Goal: Task Accomplishment & Management: Complete application form

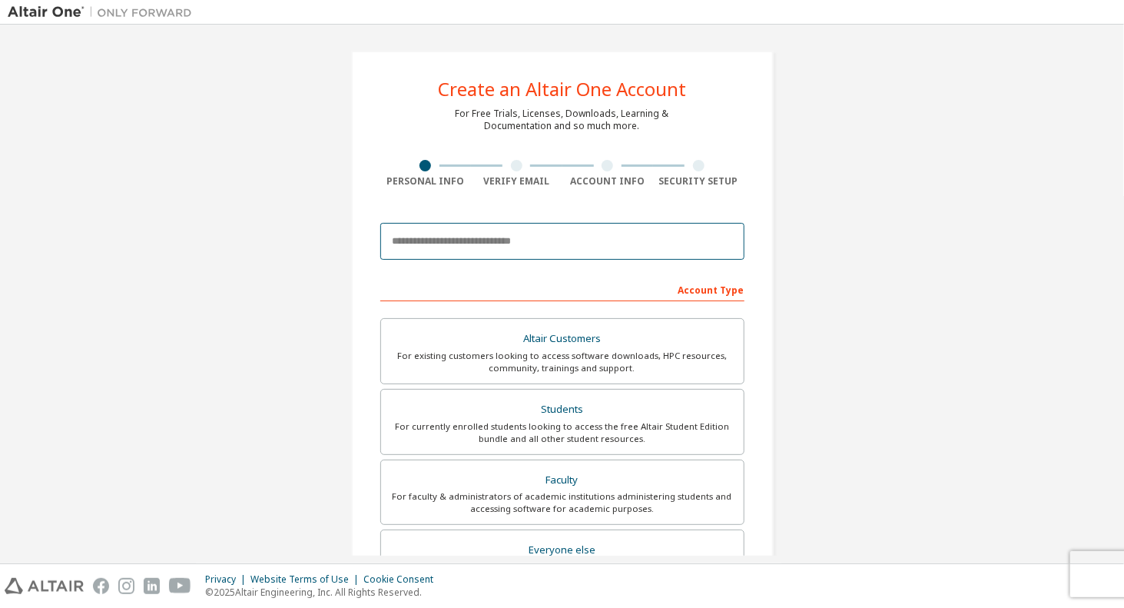
click at [586, 240] on input "email" at bounding box center [562, 241] width 364 height 37
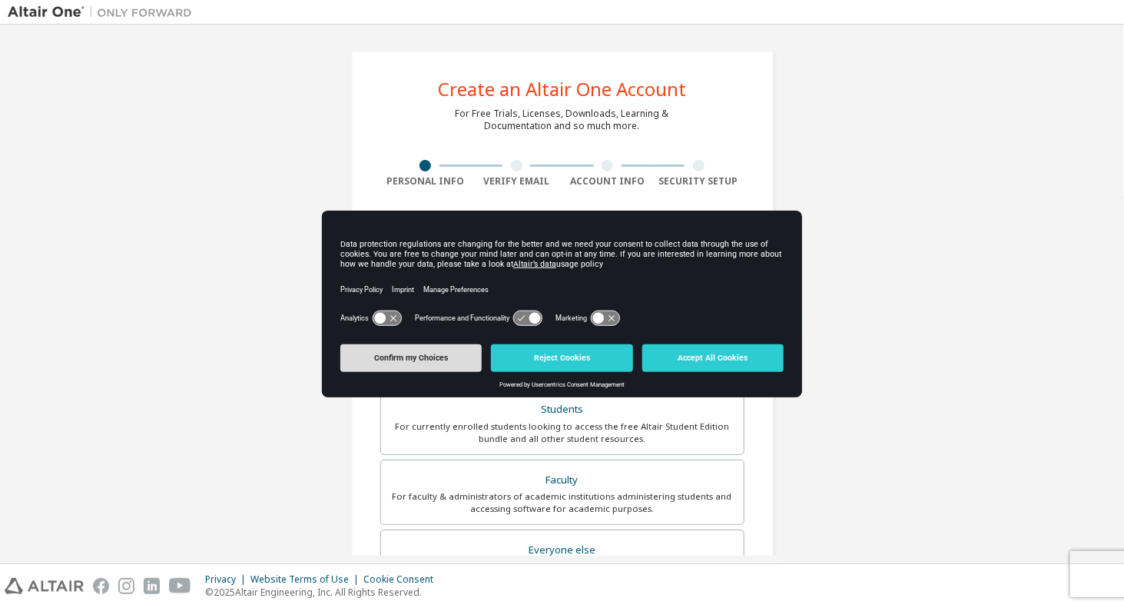
click at [410, 364] on button "Confirm my Choices" at bounding box center [410, 358] width 141 height 28
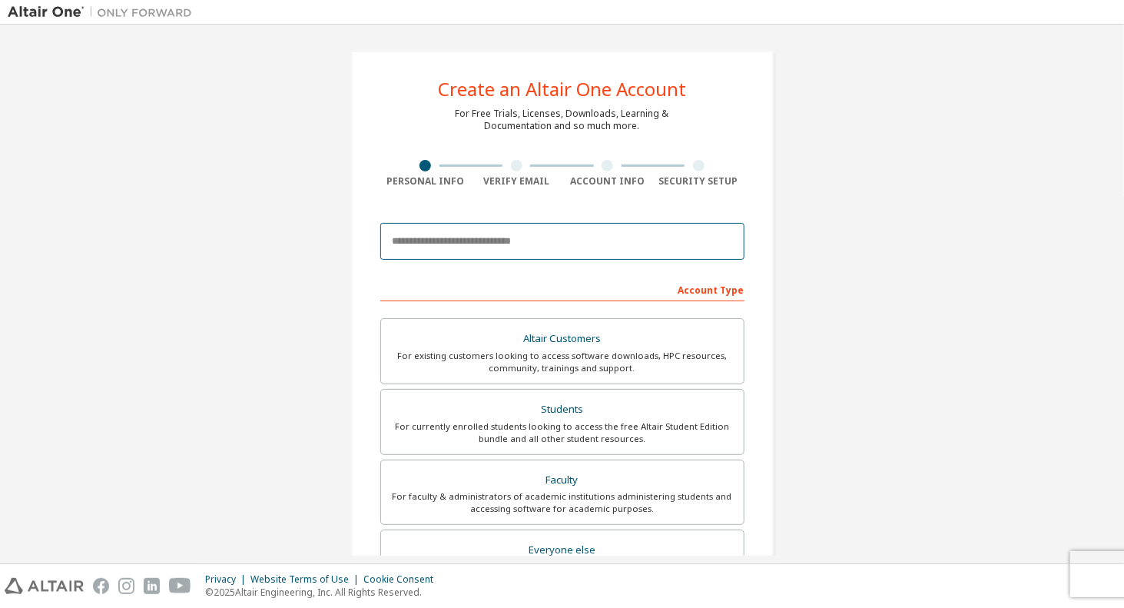
click at [506, 251] on input "email" at bounding box center [562, 241] width 364 height 37
paste input "**********"
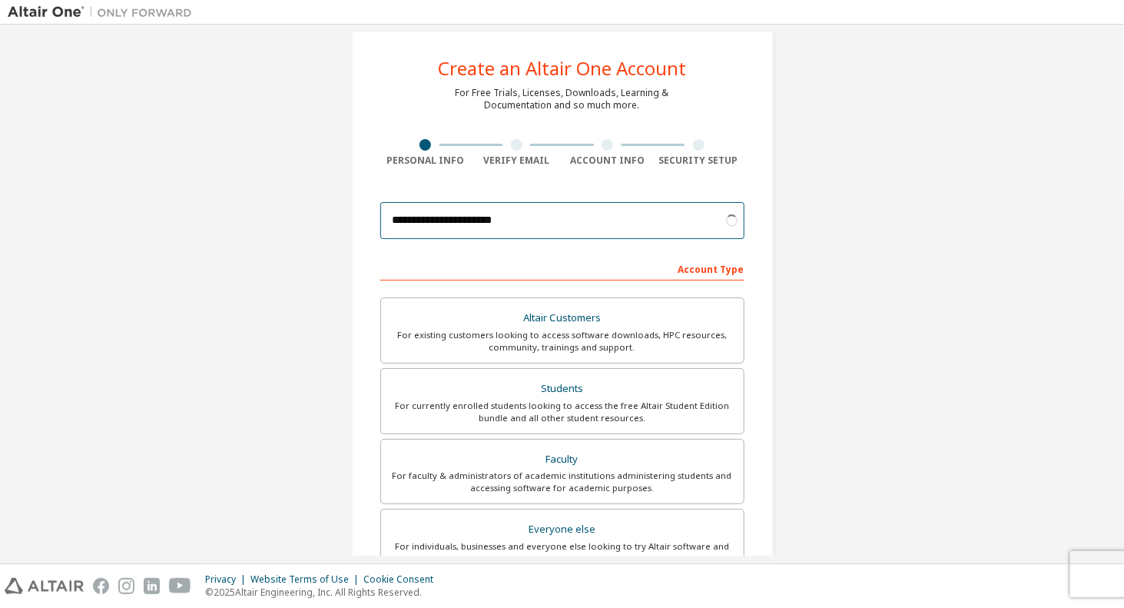
scroll to position [154, 0]
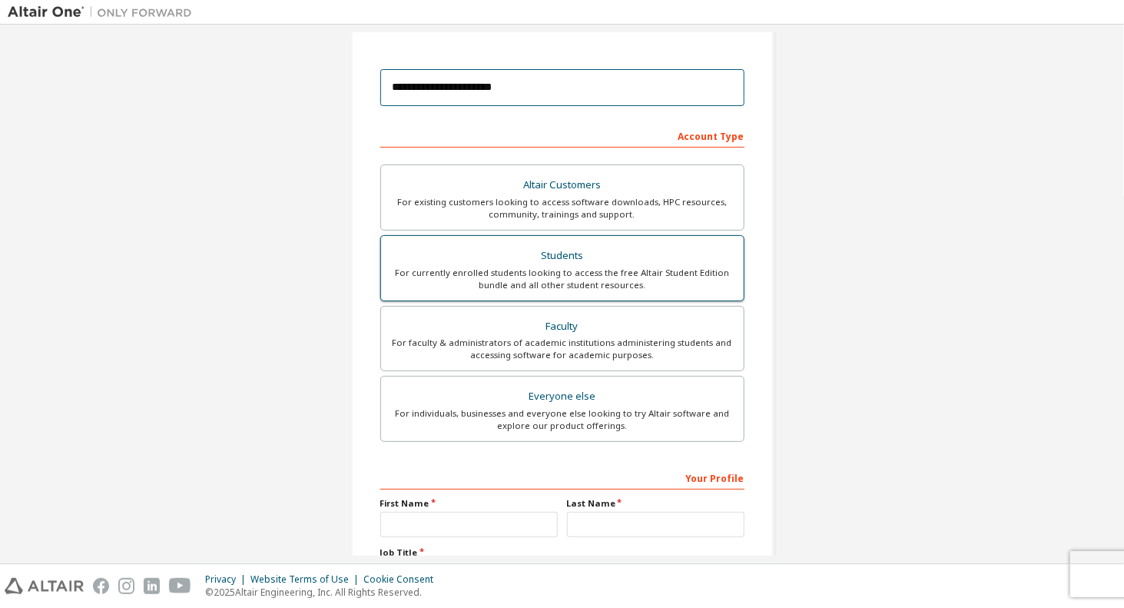
type input "**********"
click at [632, 258] on div "Students" at bounding box center [562, 256] width 344 height 22
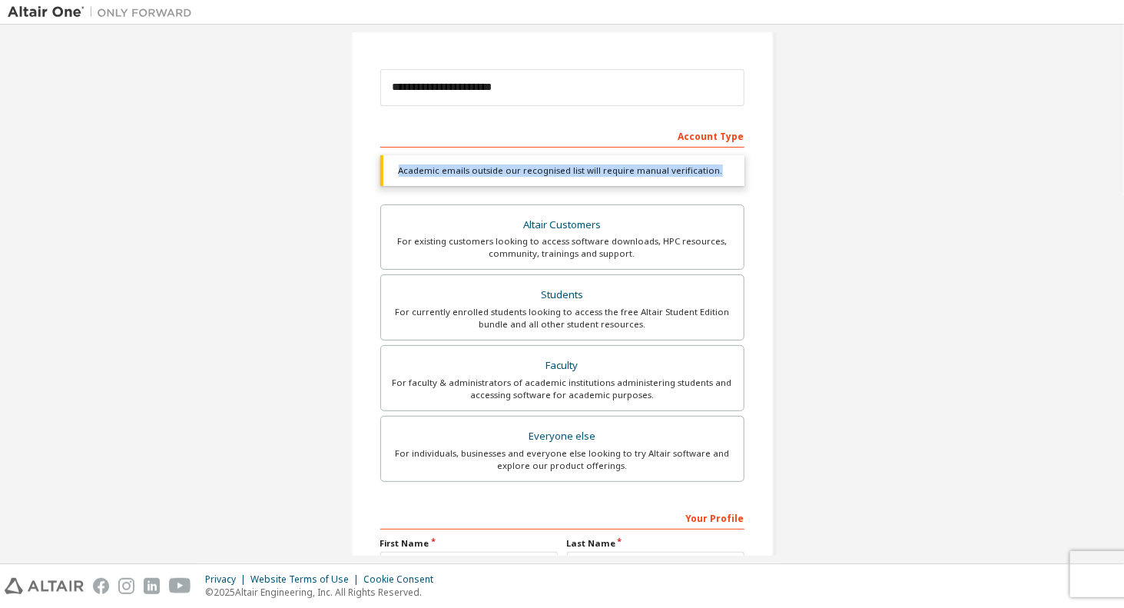
drag, startPoint x: 707, startPoint y: 171, endPoint x: 395, endPoint y: 178, distance: 312.1
click at [395, 178] on div "Academic emails outside our recognised list will require manual verification." at bounding box center [562, 170] width 364 height 31
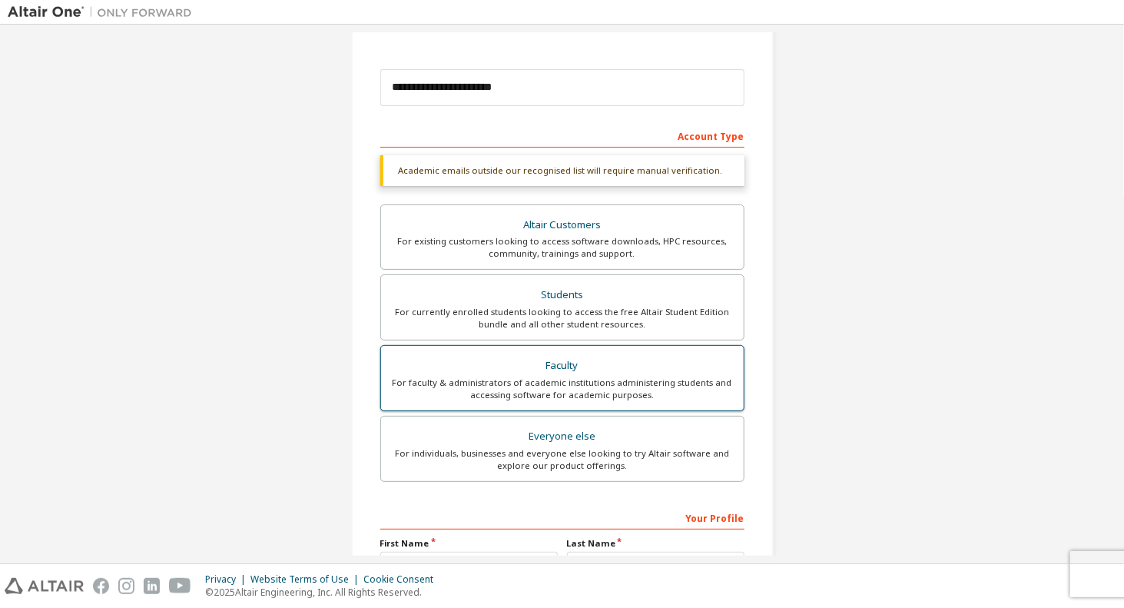
click at [578, 394] on div "For faculty & administrators of academic institutions administering students an…" at bounding box center [562, 389] width 344 height 25
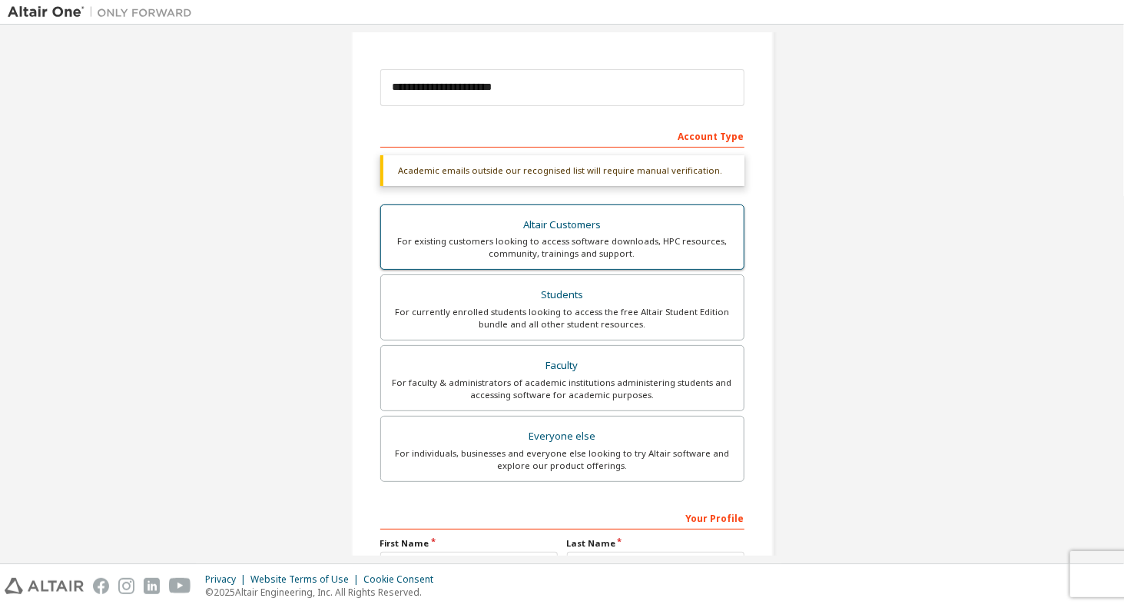
click at [674, 252] on div "For existing customers looking to access software downloads, HPC resources, com…" at bounding box center [562, 247] width 344 height 25
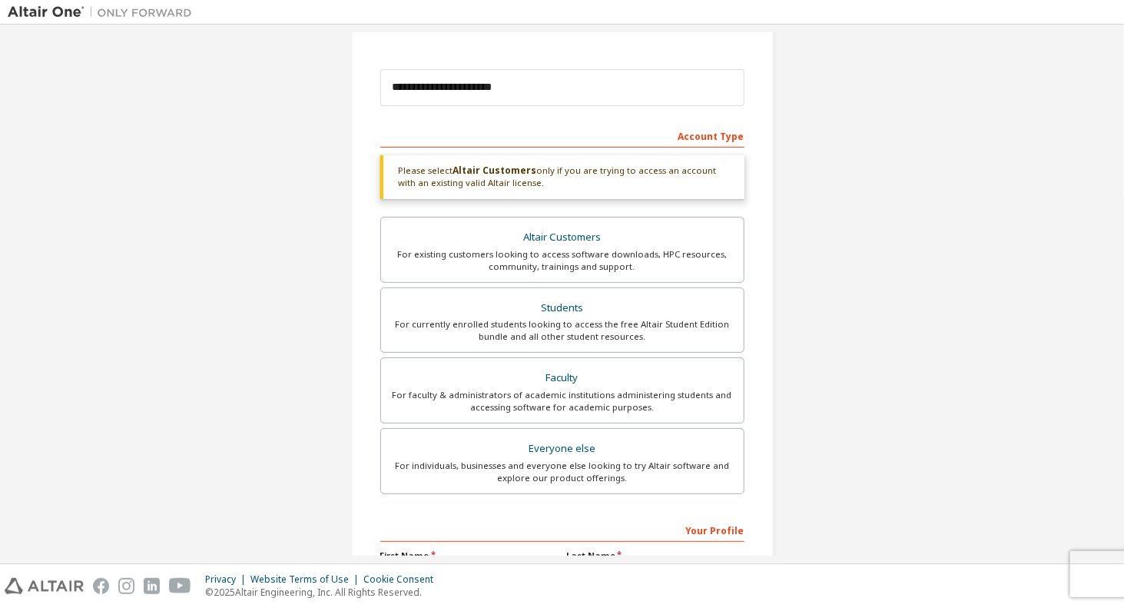
drag, startPoint x: 527, startPoint y: 184, endPoint x: 391, endPoint y: 171, distance: 136.7
click at [391, 171] on div "Please select Altair Customers only if you are trying to access an account with…" at bounding box center [562, 177] width 364 height 44
click at [560, 447] on div "Everyone else" at bounding box center [562, 449] width 344 height 22
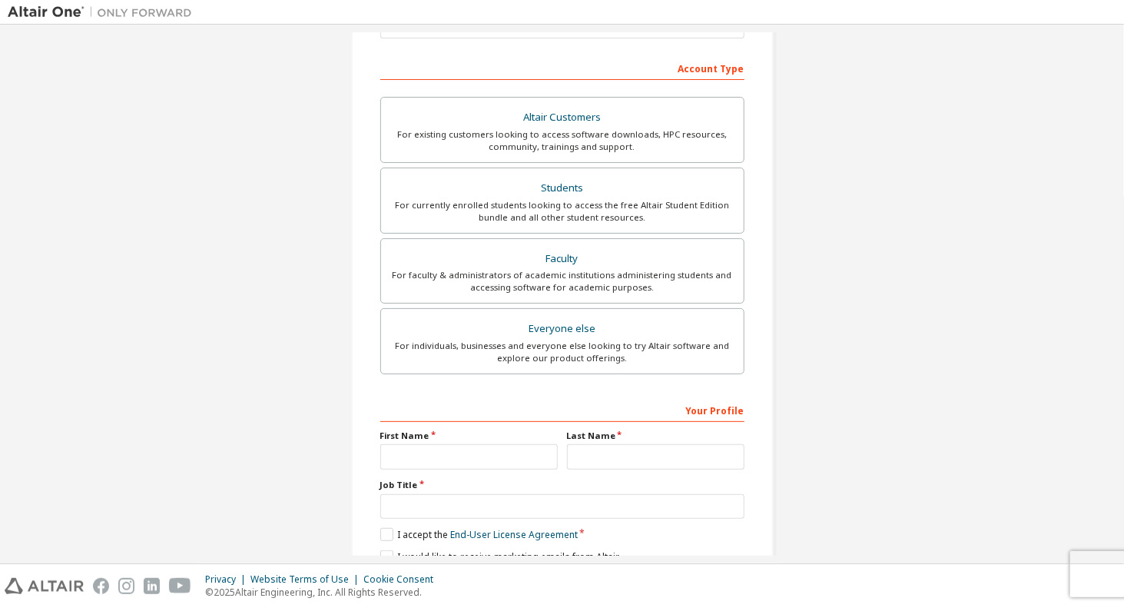
scroll to position [231, 0]
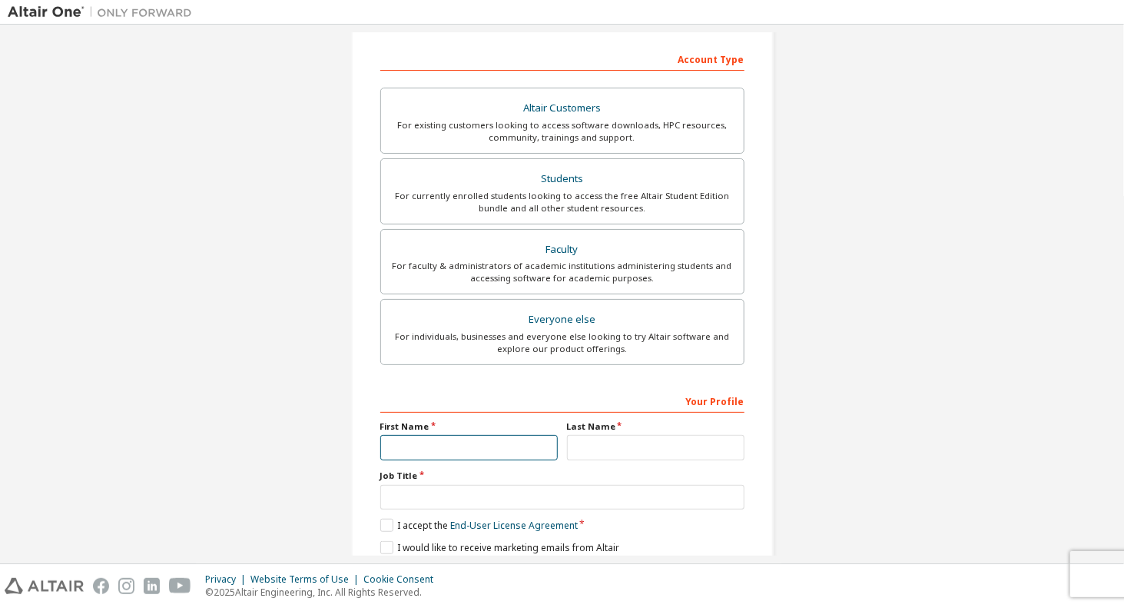
click at [441, 435] on input "text" at bounding box center [469, 447] width 178 height 25
type input "****"
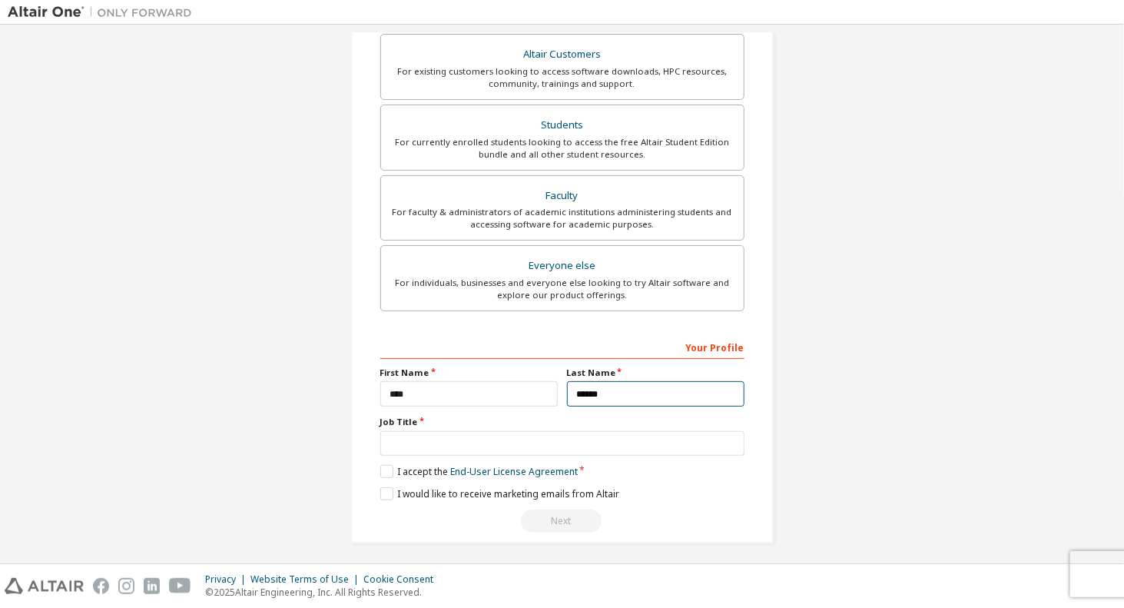
type input "******"
click at [479, 435] on input "text" at bounding box center [562, 443] width 364 height 25
type input "********"
click at [407, 465] on label "I accept the End-User License Agreement" at bounding box center [479, 471] width 198 height 13
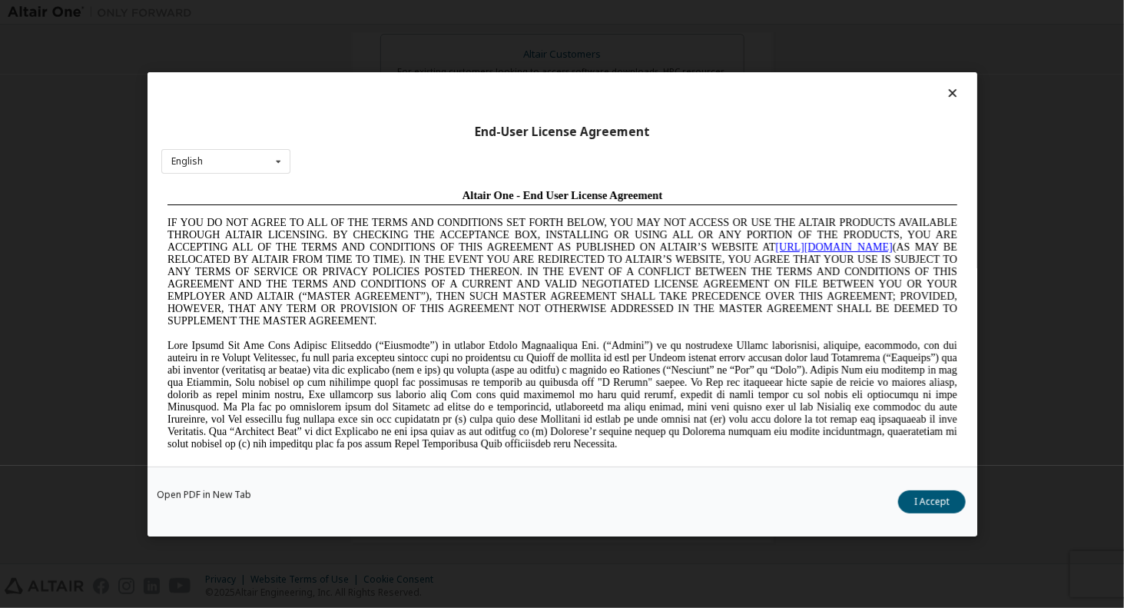
scroll to position [0, 0]
click at [914, 501] on button "I Accept" at bounding box center [933, 501] width 68 height 23
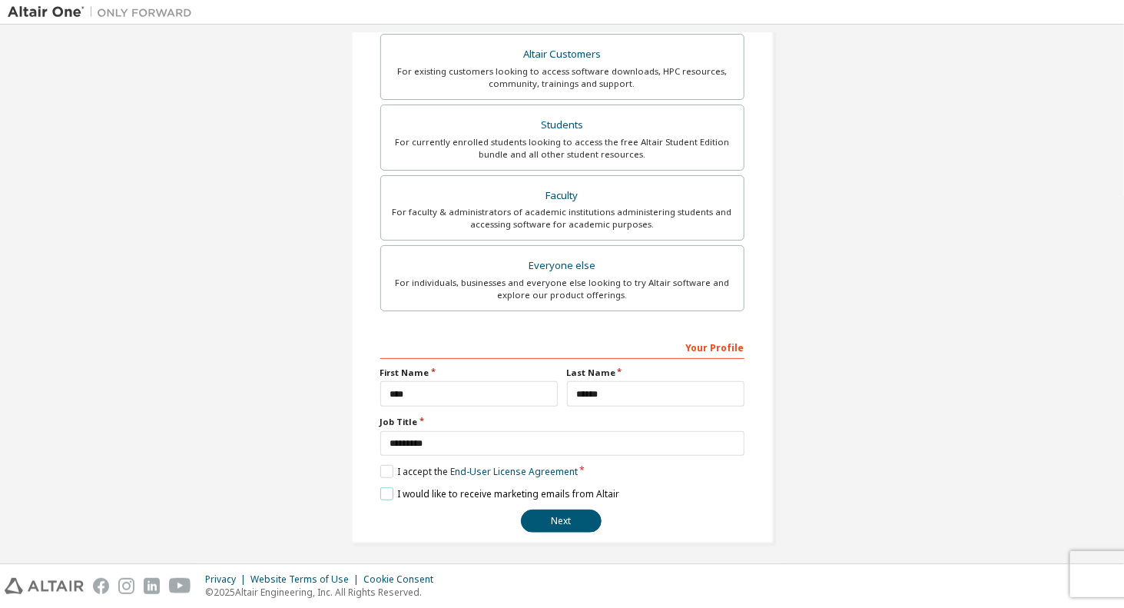
click at [404, 487] on label "I would like to receive marketing emails from Altair" at bounding box center [499, 493] width 239 height 13
click at [570, 518] on button "Next" at bounding box center [561, 521] width 81 height 23
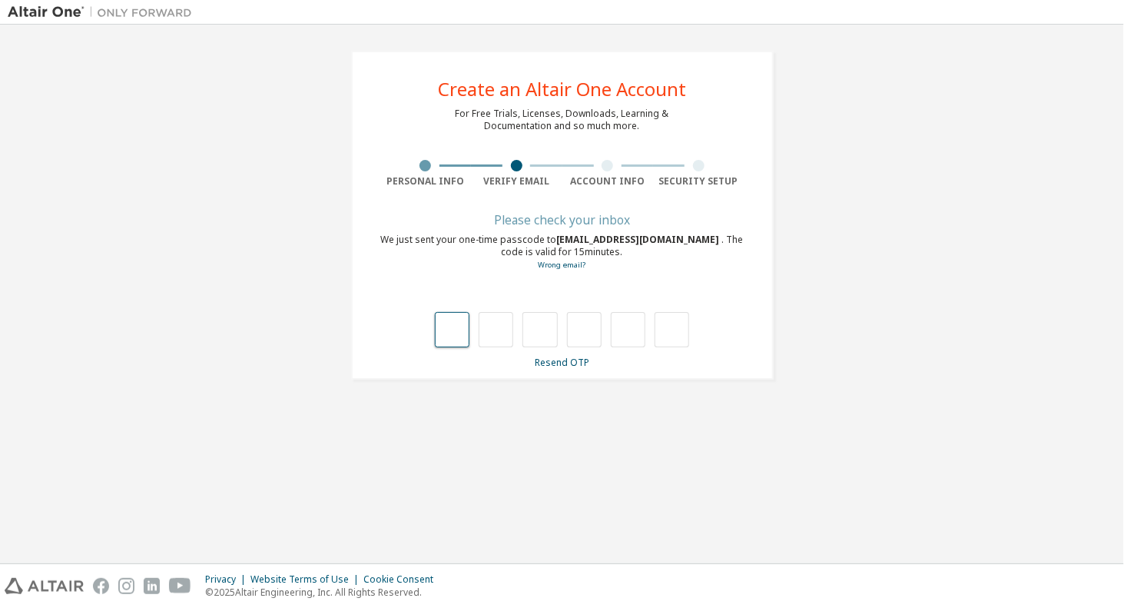
type input "*"
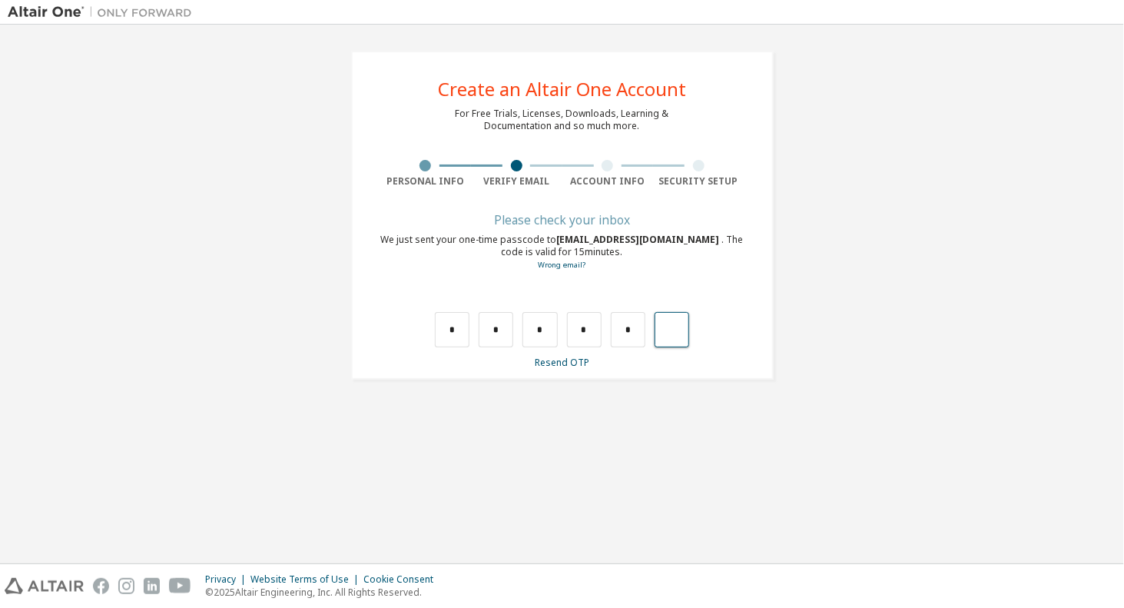
type input "*"
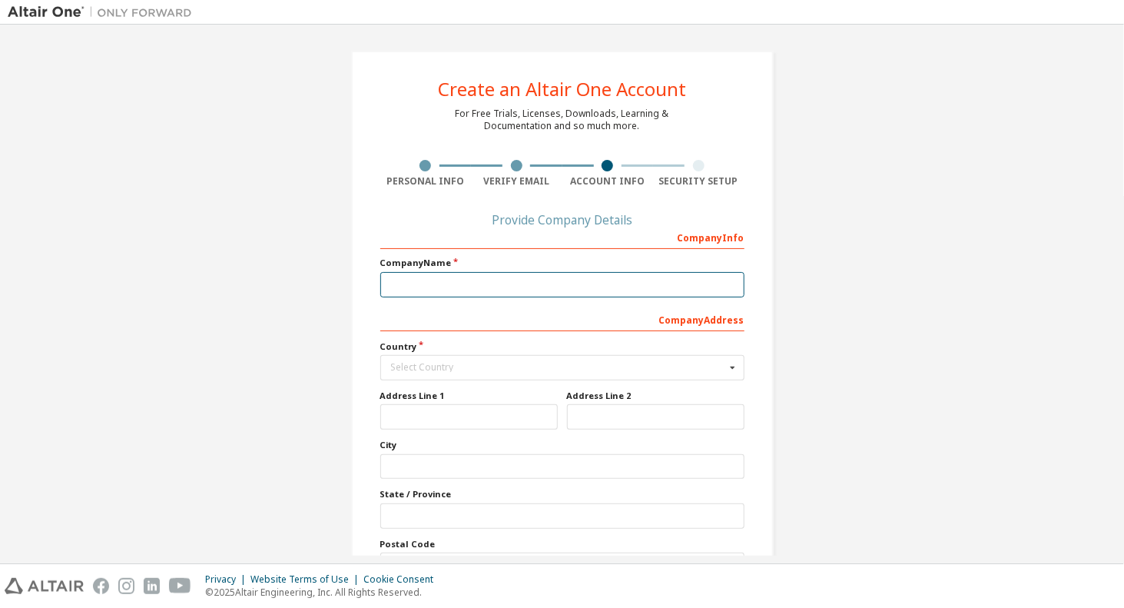
click at [533, 276] on input "text" at bounding box center [562, 284] width 364 height 25
click at [530, 275] on input "text" at bounding box center [562, 284] width 364 height 25
click at [688, 291] on input "text" at bounding box center [562, 284] width 364 height 25
type input "*****"
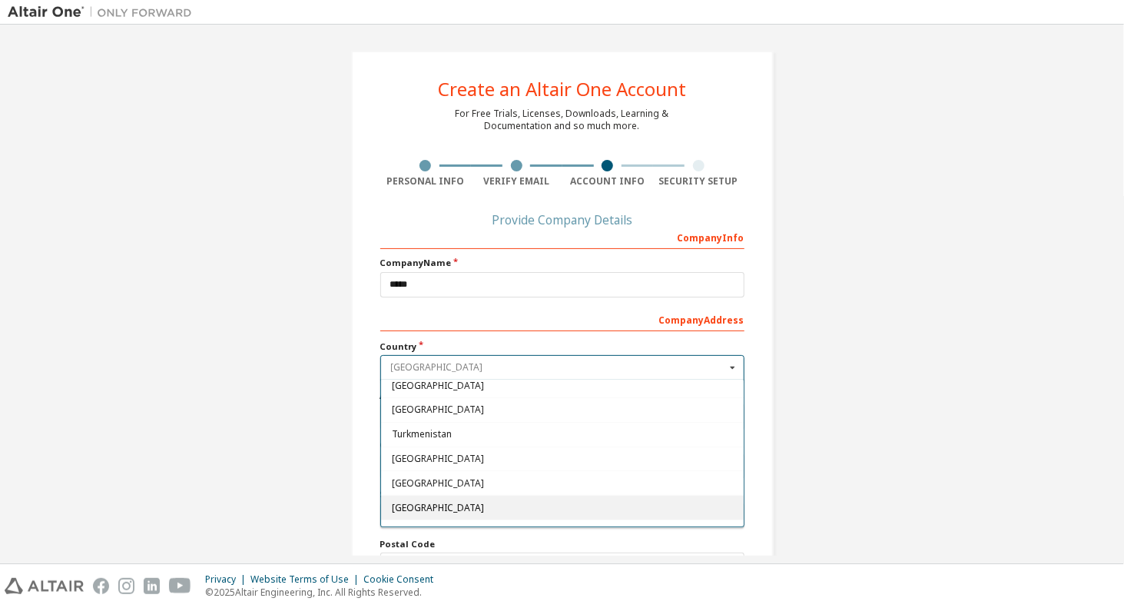
scroll to position [5395, 0]
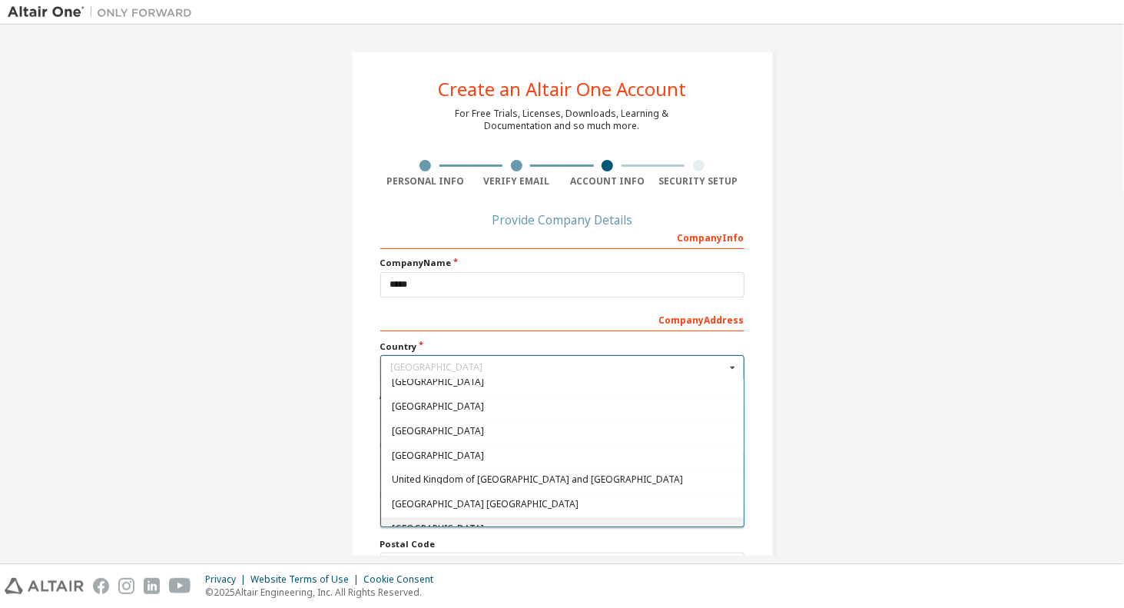
click at [463, 524] on span "[GEOGRAPHIC_DATA]" at bounding box center [562, 528] width 342 height 9
type input "***"
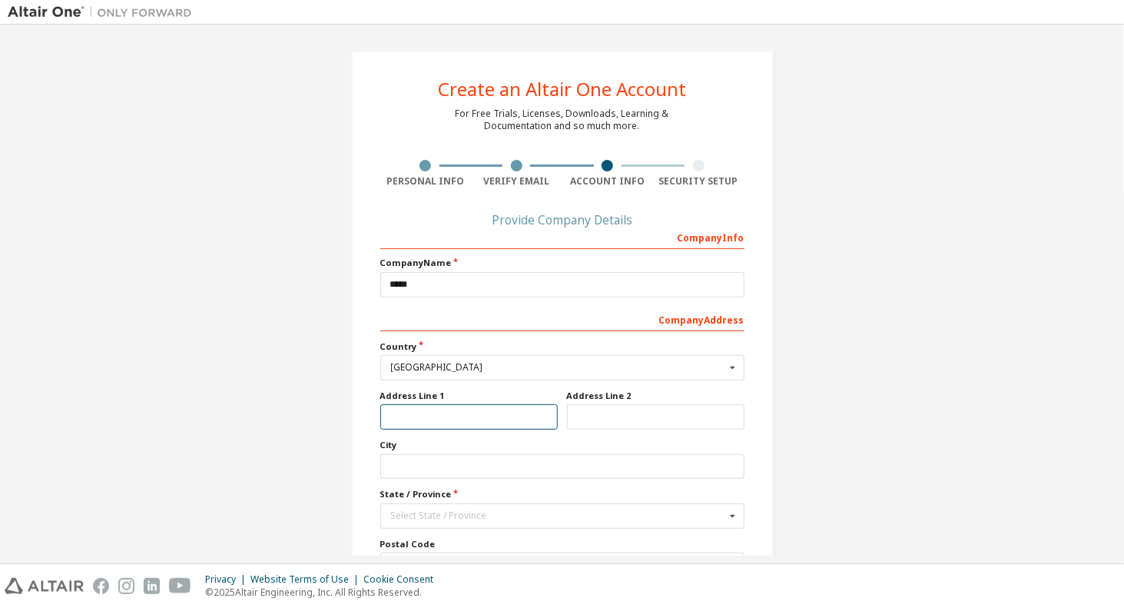
click at [410, 421] on input "text" at bounding box center [469, 416] width 178 height 25
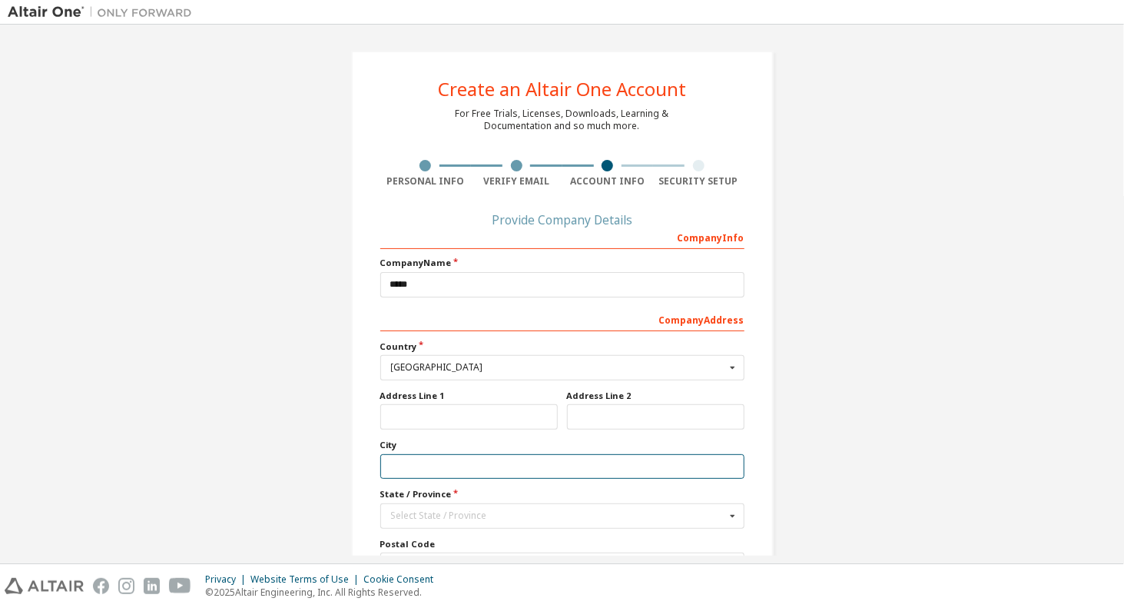
click at [460, 461] on input "text" at bounding box center [562, 466] width 364 height 25
click at [477, 517] on div "Select State / Province" at bounding box center [558, 515] width 334 height 9
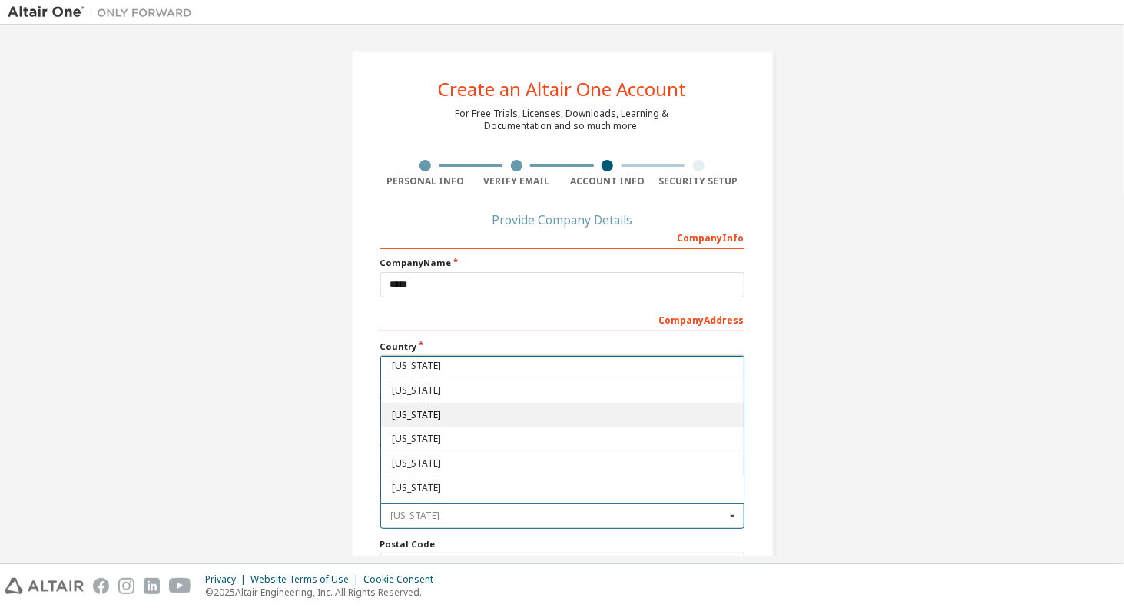
scroll to position [154, 0]
click at [415, 408] on span "[US_STATE]" at bounding box center [562, 411] width 342 height 9
type input "**"
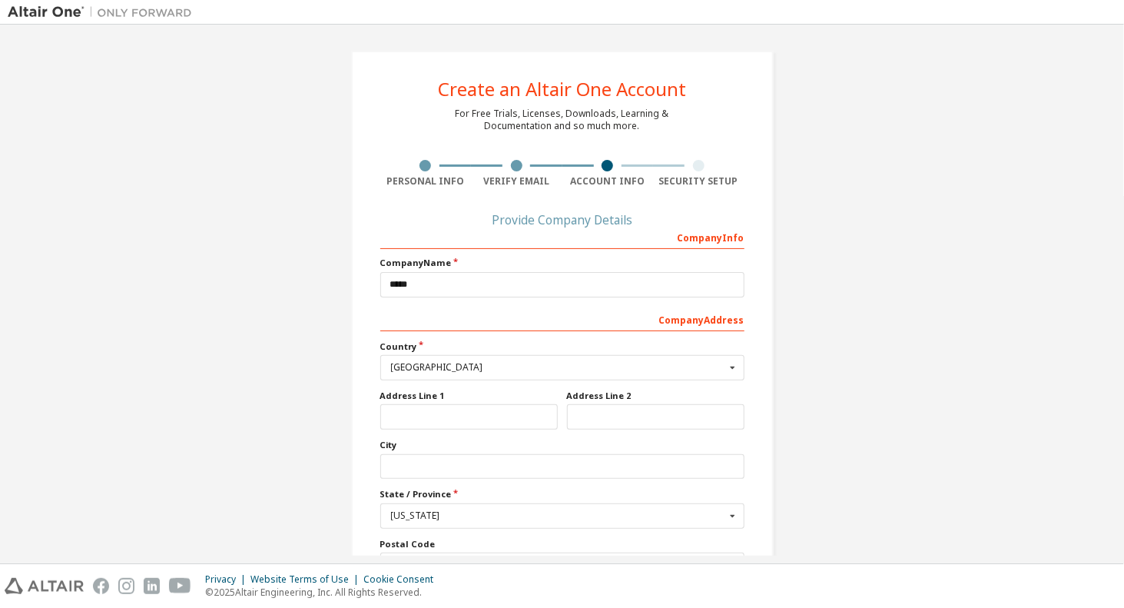
scroll to position [88, 0]
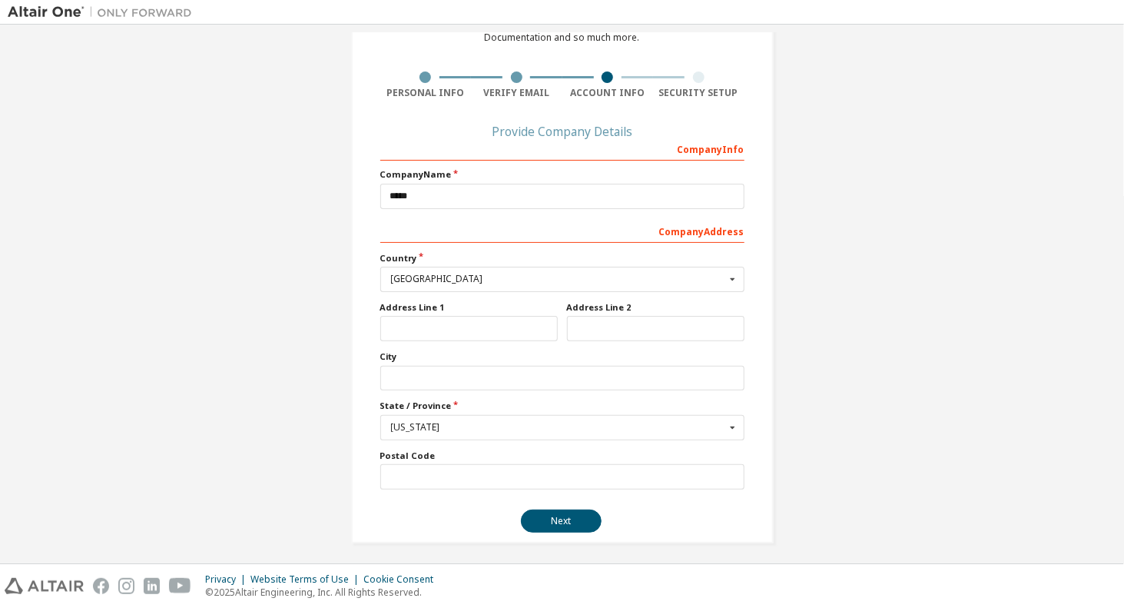
click at [779, 392] on div "Create an Altair One Account For Free Trials, Licenses, Downloads, Learning & D…" at bounding box center [563, 253] width 460 height 618
click at [546, 515] on button "Next" at bounding box center [561, 521] width 81 height 23
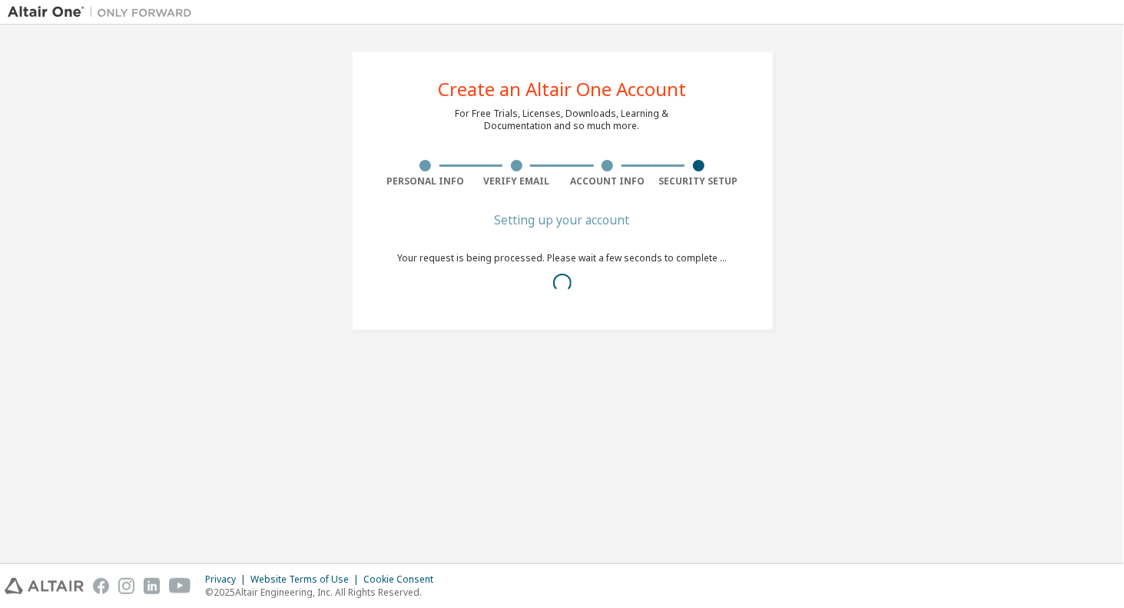
scroll to position [0, 0]
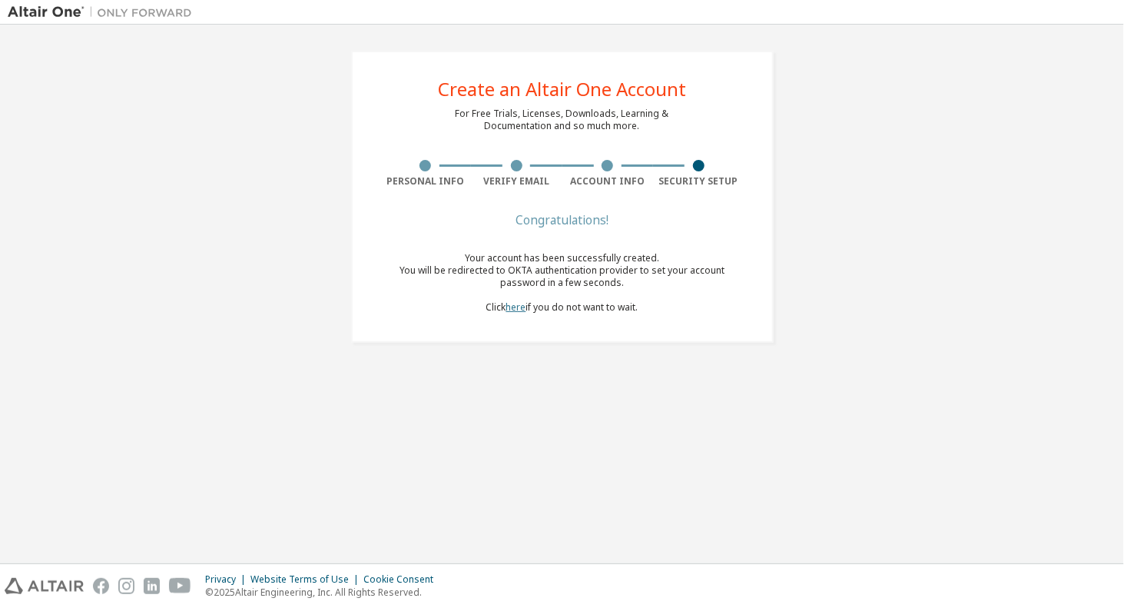
click at [523, 306] on link "here" at bounding box center [517, 307] width 20 height 13
